Goal: Information Seeking & Learning: Learn about a topic

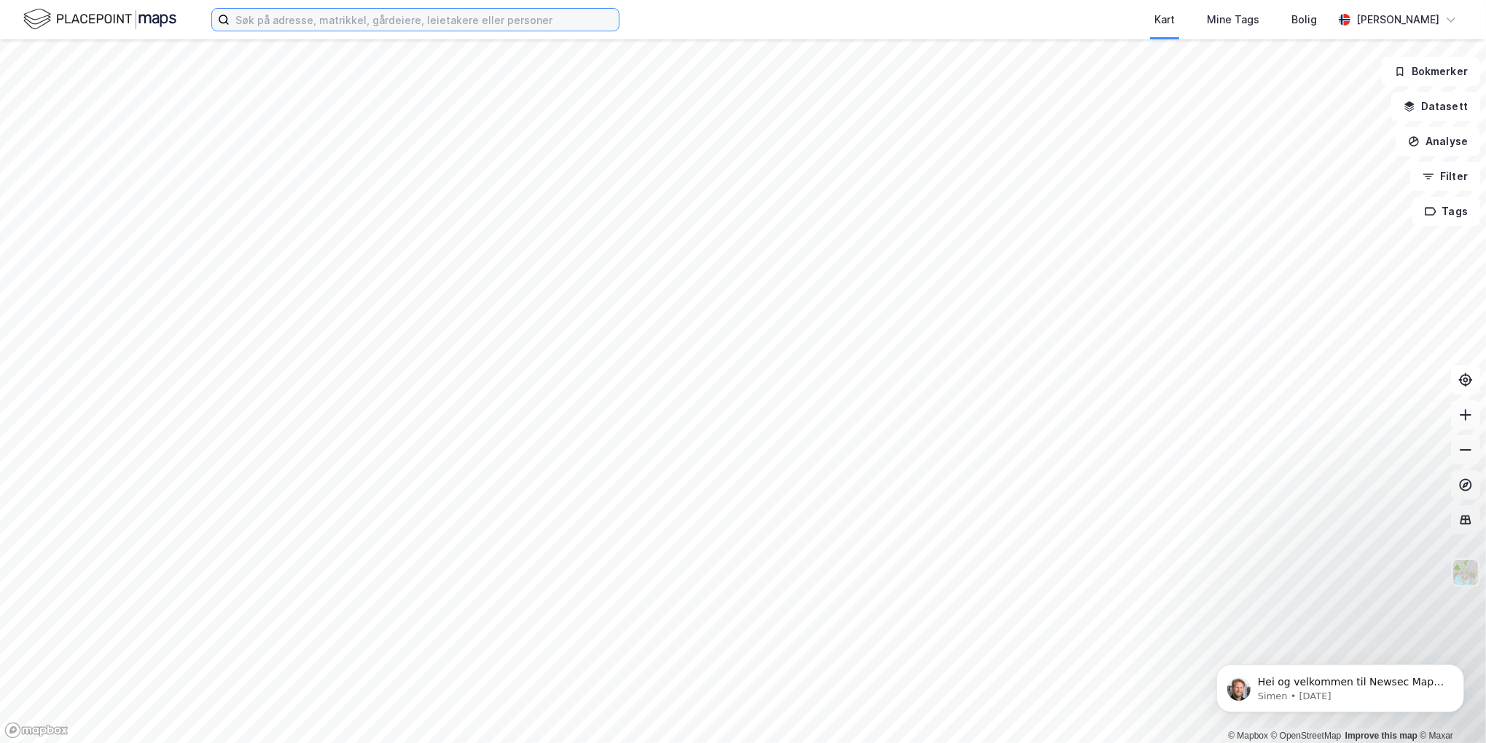
click at [327, 23] on input at bounding box center [424, 20] width 389 height 22
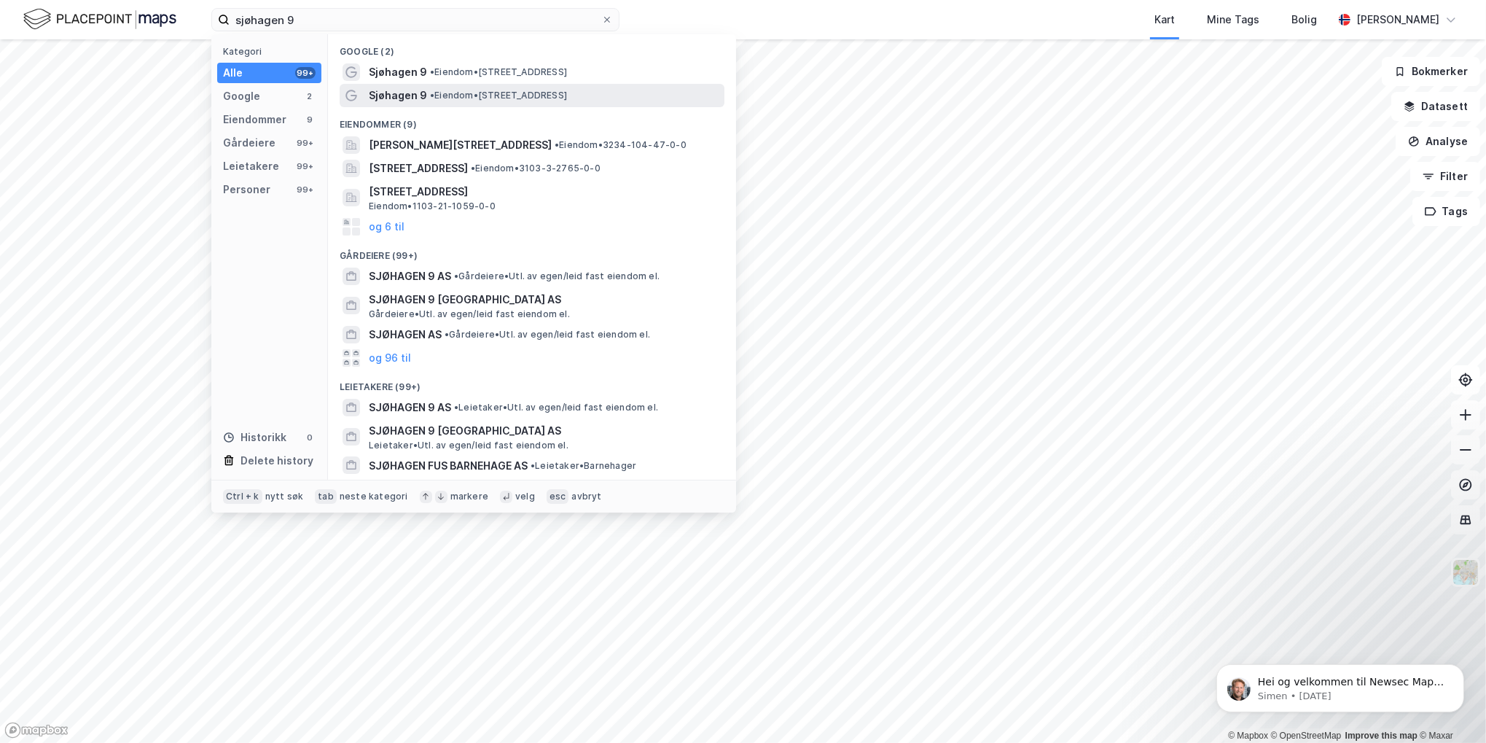
click at [457, 90] on span "• Eiendom • [STREET_ADDRESS]" at bounding box center [498, 96] width 137 height 12
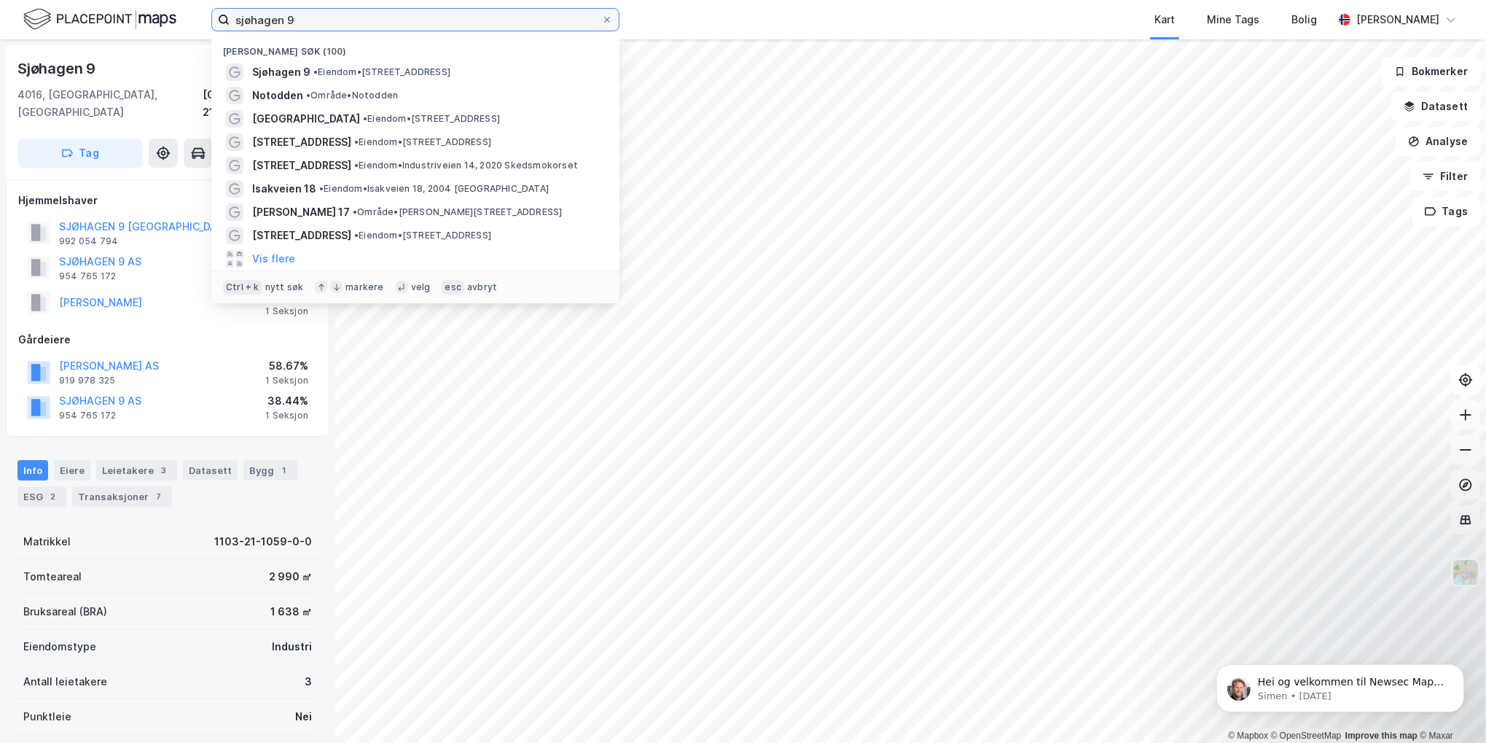
drag, startPoint x: 286, startPoint y: 18, endPoint x: 79, endPoint y: 31, distance: 207.4
click at [79, 31] on div "sjøhagen 9 Nylige søk (100) [GEOGRAPHIC_DATA] 9 • Eiendom • [STREET_ADDRESS] [G…" at bounding box center [743, 19] width 1486 height 39
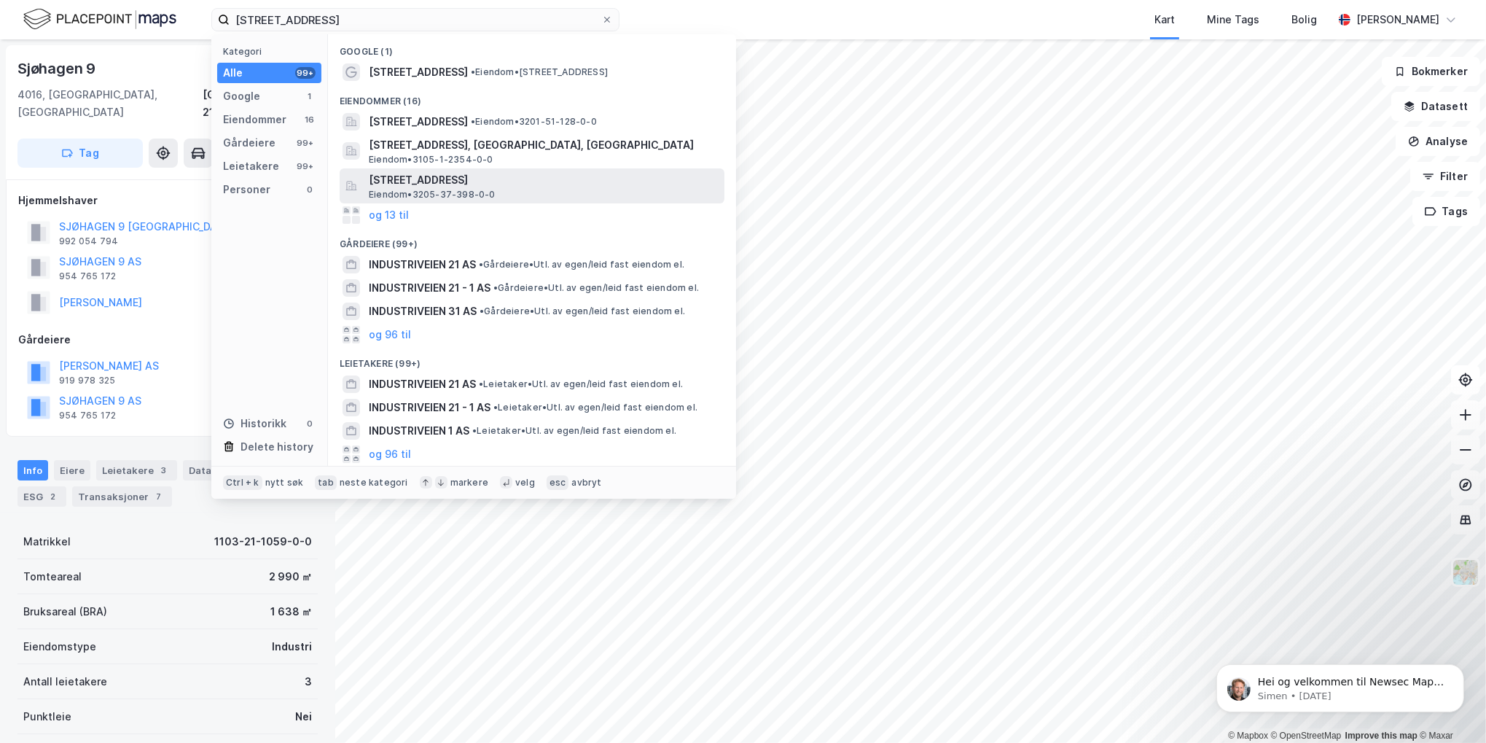
click at [496, 185] on span "[STREET_ADDRESS]" at bounding box center [544, 179] width 350 height 17
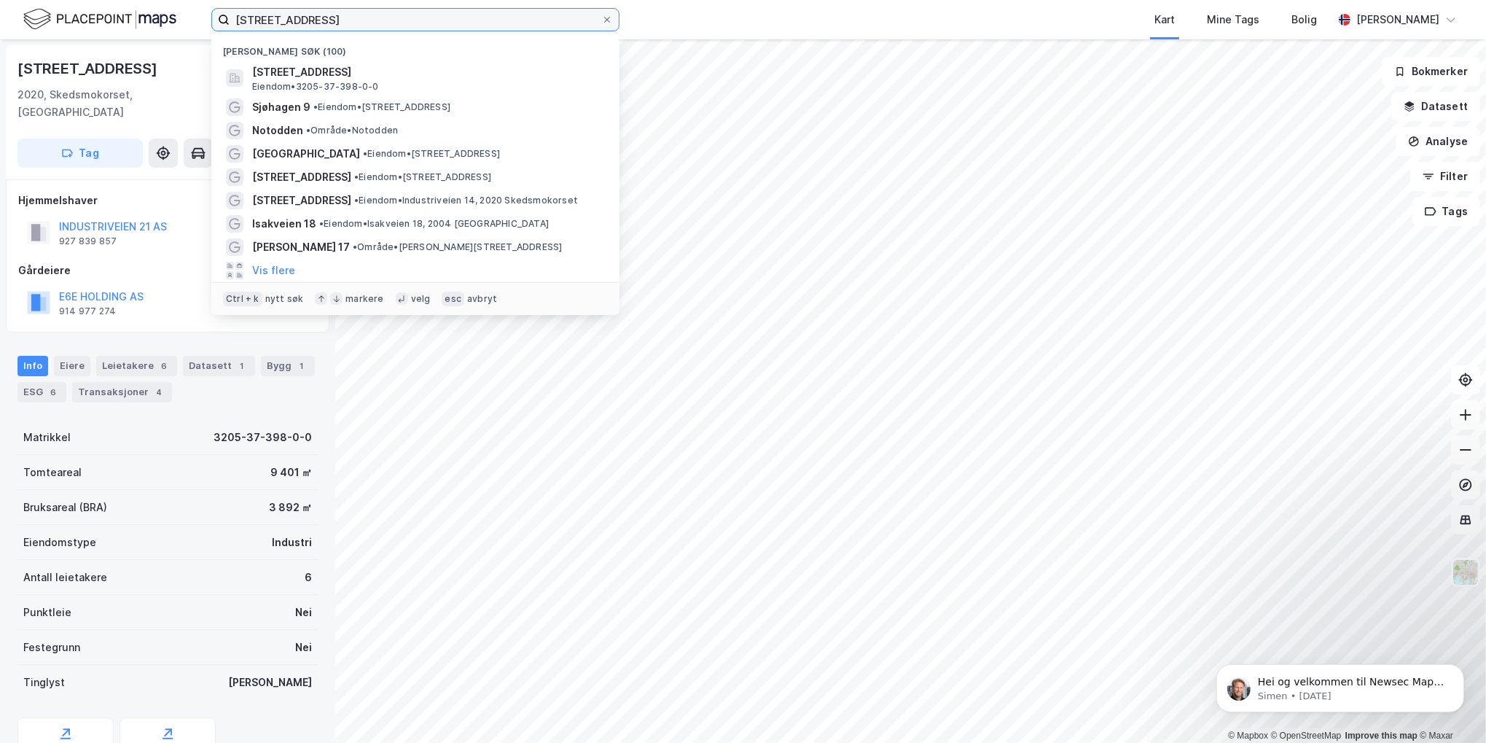
drag, startPoint x: 255, startPoint y: 23, endPoint x: 4, endPoint y: 44, distance: 251.7
click at [0, 52] on html "industriveien 21 Nylige søk (100) Industriveien 21, 2020, SKEDSMOKORSET, LILLES…" at bounding box center [743, 371] width 1486 height 743
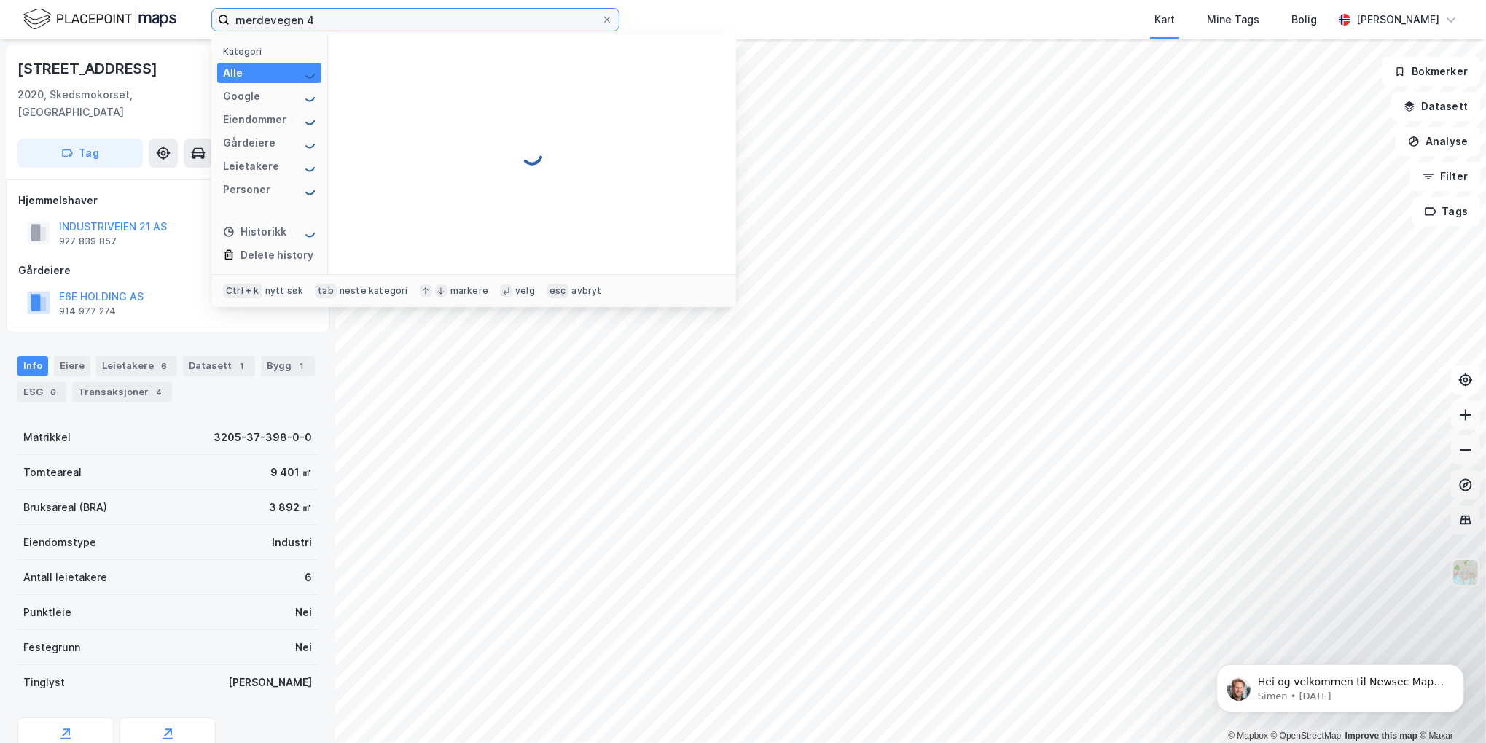
type input "merdevegen 4"
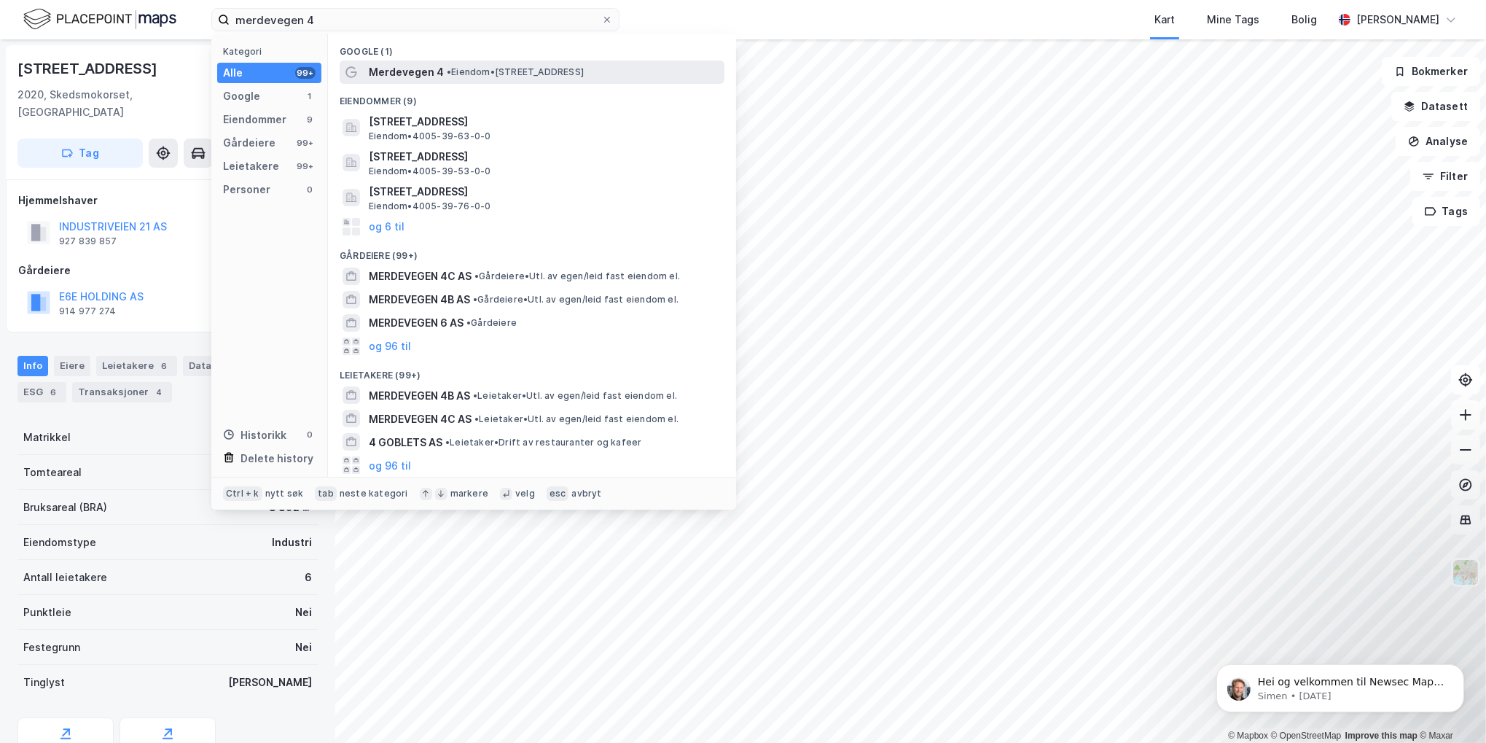
click at [477, 78] on div "Merdevegen 4 • Eiendom • [STREET_ADDRESS]" at bounding box center [545, 71] width 353 height 17
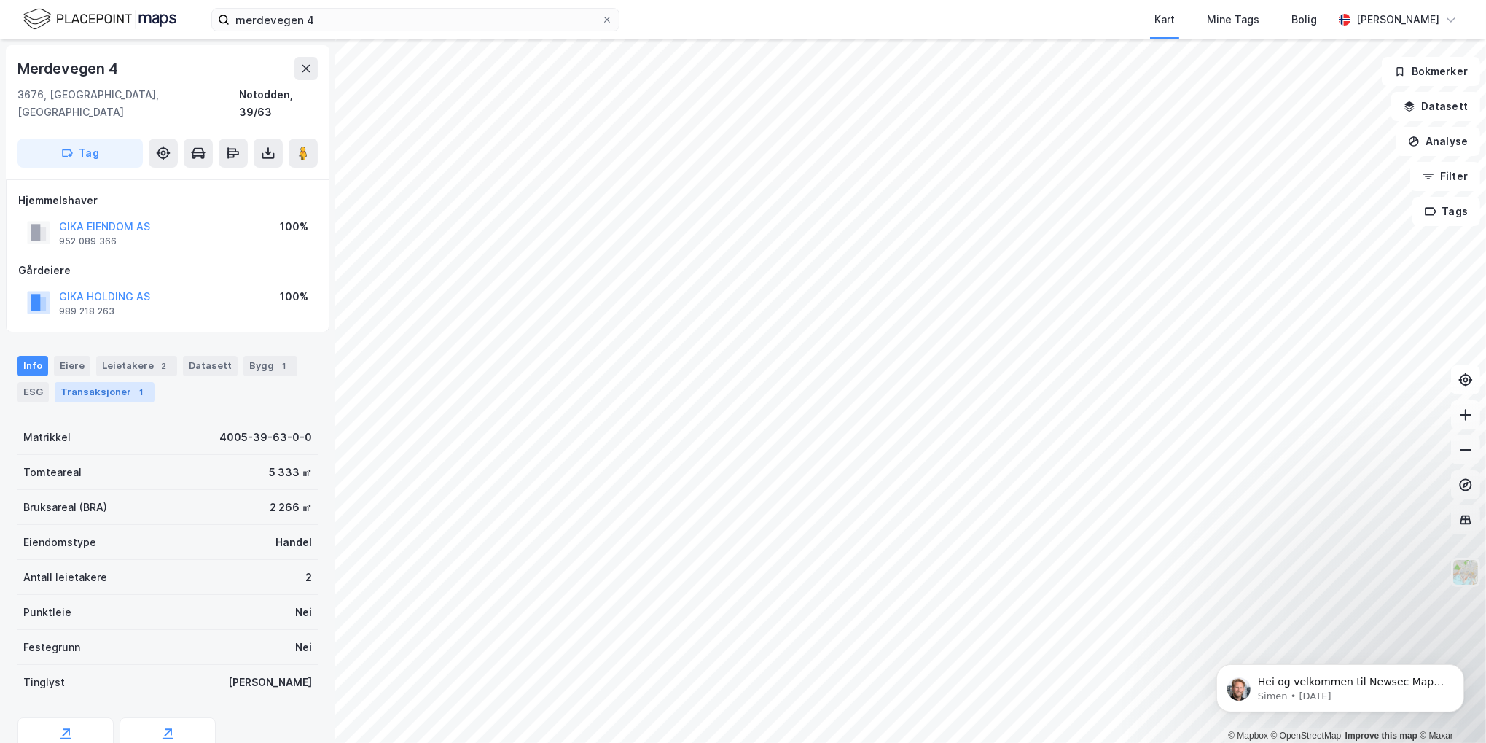
click at [111, 382] on div "Transaksjoner 1" at bounding box center [105, 392] width 100 height 20
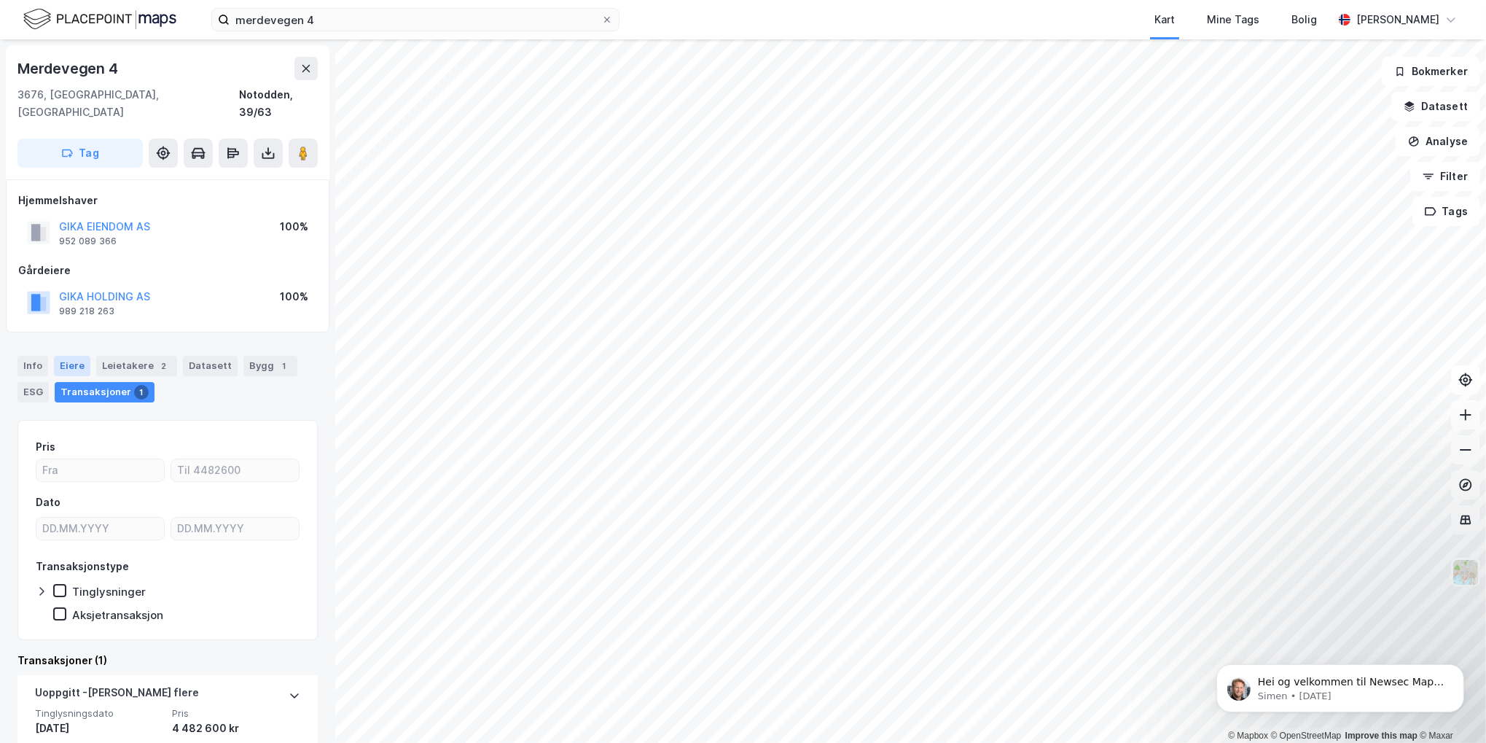
click at [70, 356] on div "Eiere" at bounding box center [72, 366] width 36 height 20
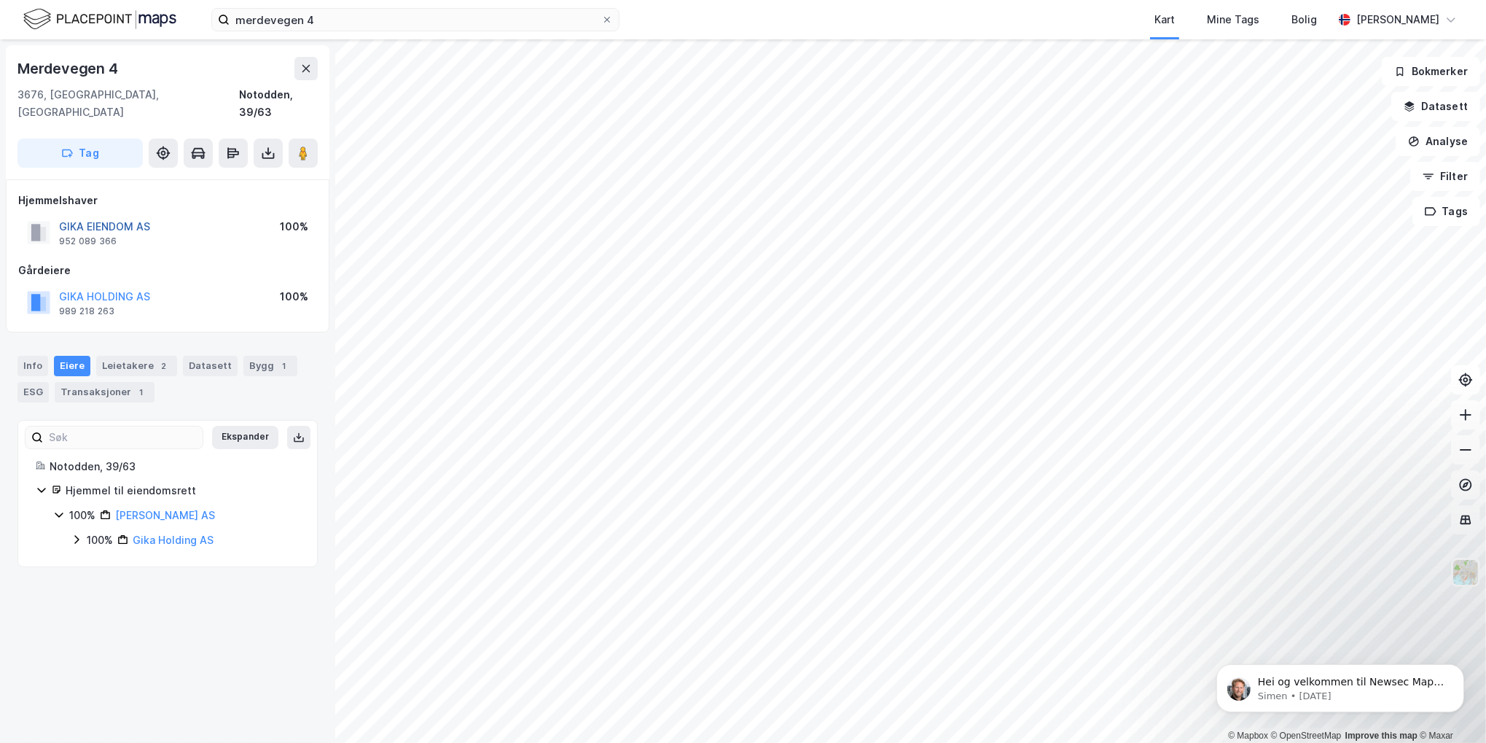
click at [0, 0] on button "GIKA EIENDOM AS" at bounding box center [0, 0] width 0 height 0
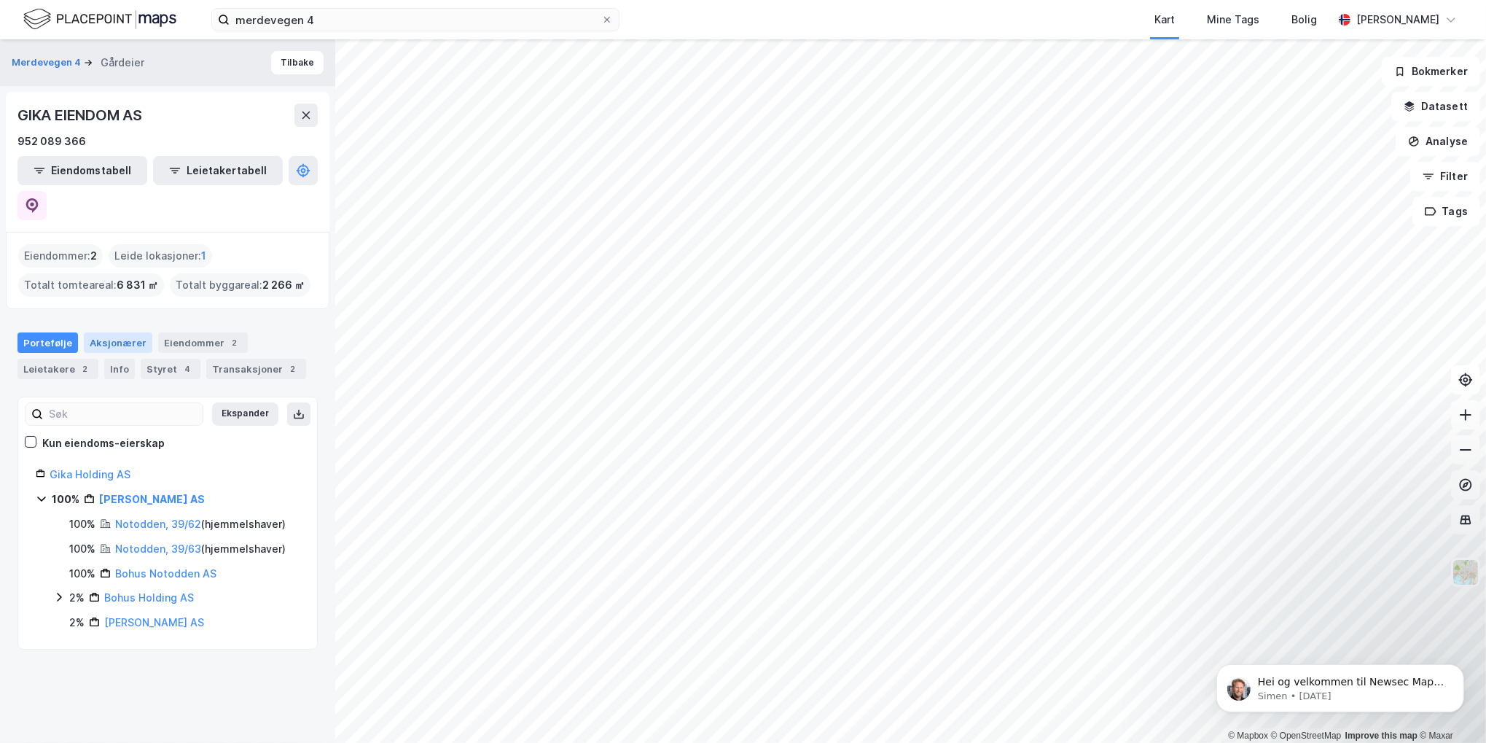
click at [123, 332] on div "Aksjonærer" at bounding box center [118, 342] width 69 height 20
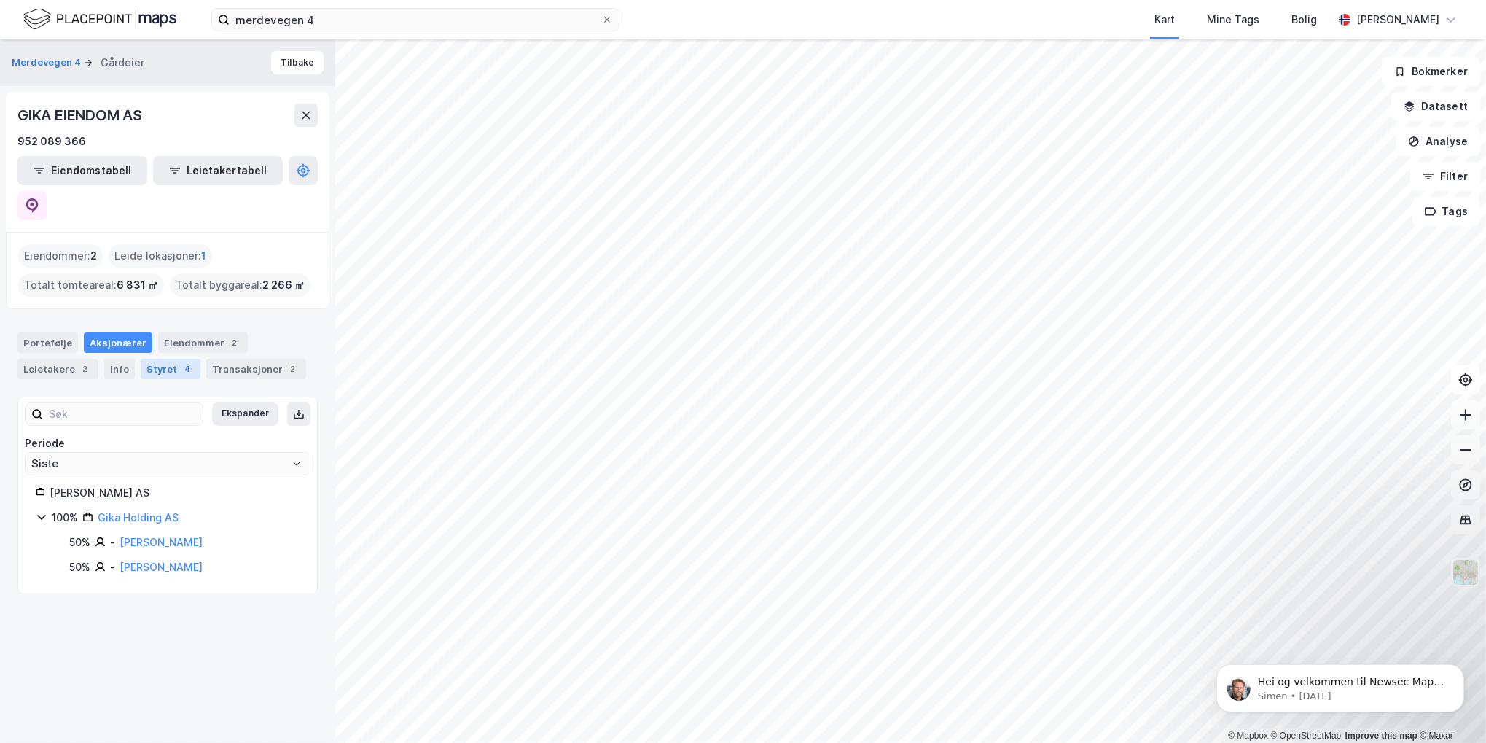
click at [144, 359] on div "Styret 4" at bounding box center [171, 369] width 60 height 20
